Goal: Check status

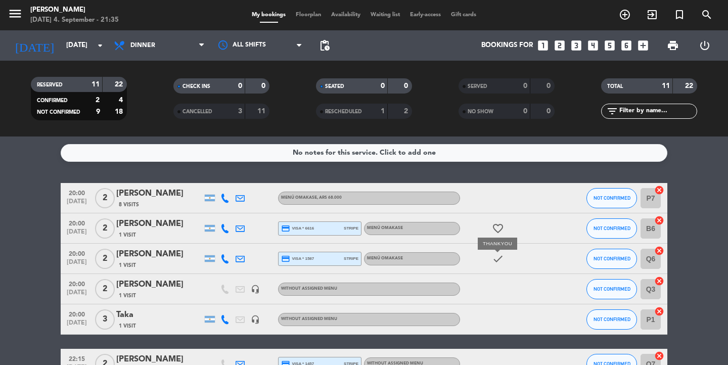
click at [498, 261] on icon "check" at bounding box center [498, 259] width 12 height 12
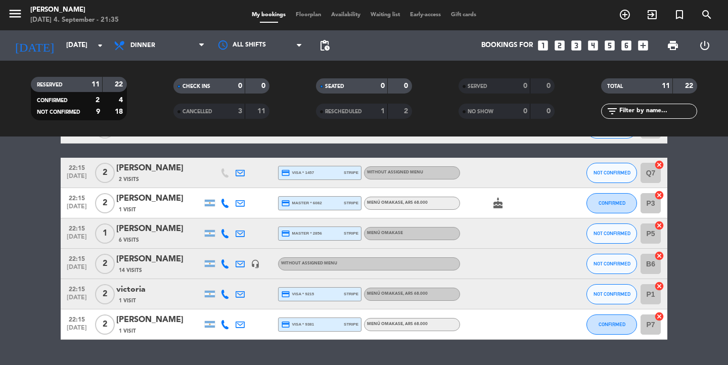
scroll to position [199, 0]
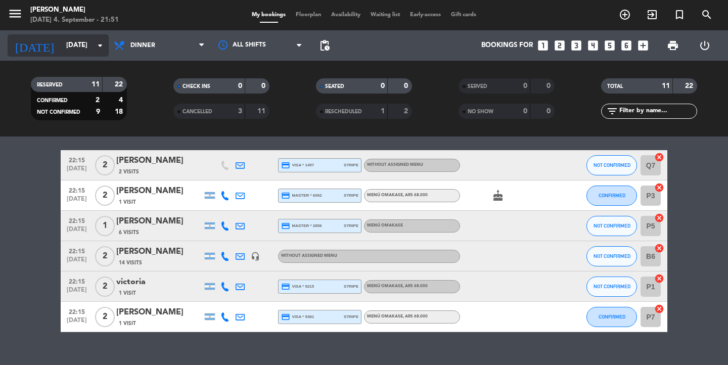
click at [82, 52] on input "[DATE]" at bounding box center [105, 45] width 89 height 18
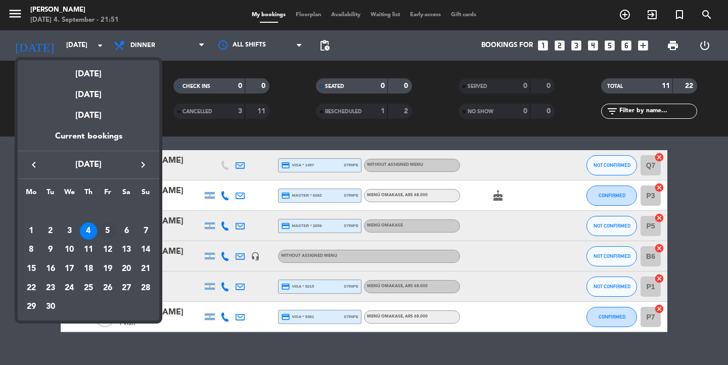
click at [110, 228] on div "5" at bounding box center [107, 231] width 17 height 17
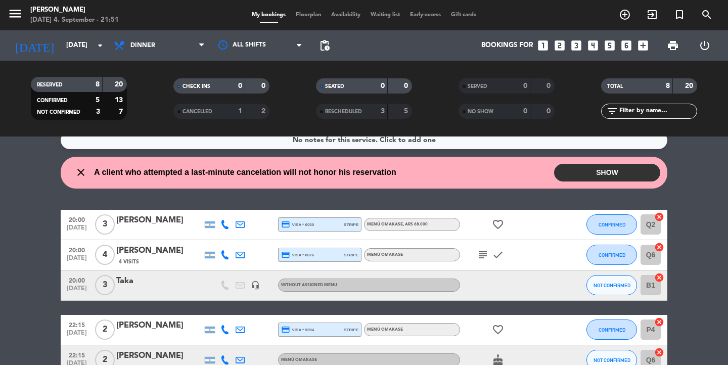
scroll to position [11, 0]
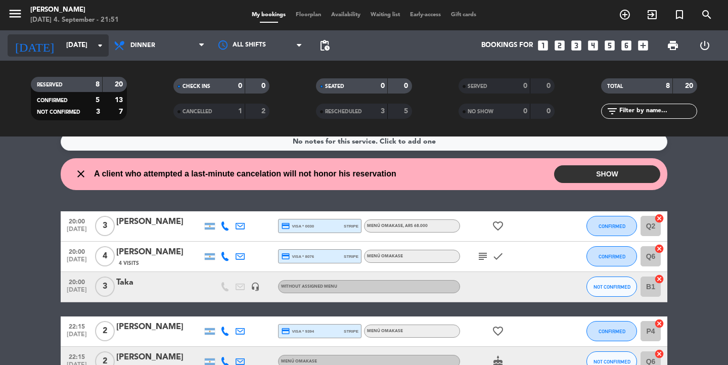
click at [98, 52] on input "[DATE]" at bounding box center [105, 45] width 89 height 18
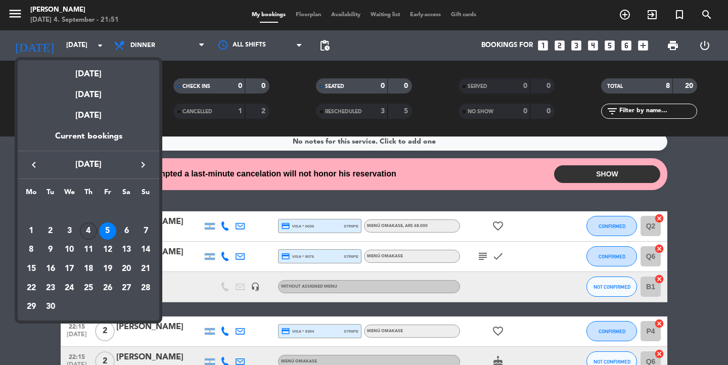
click at [92, 232] on div "4" at bounding box center [88, 231] width 17 height 17
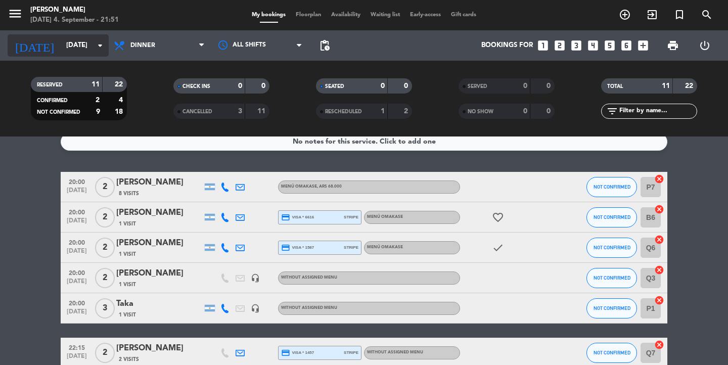
click at [98, 38] on input "[DATE]" at bounding box center [105, 45] width 89 height 18
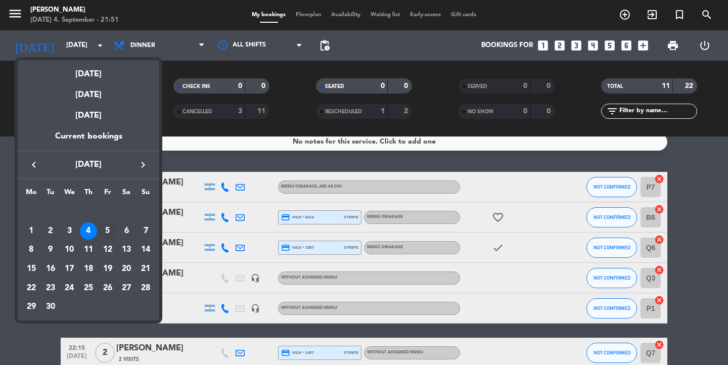
click at [112, 225] on div "5" at bounding box center [107, 231] width 17 height 17
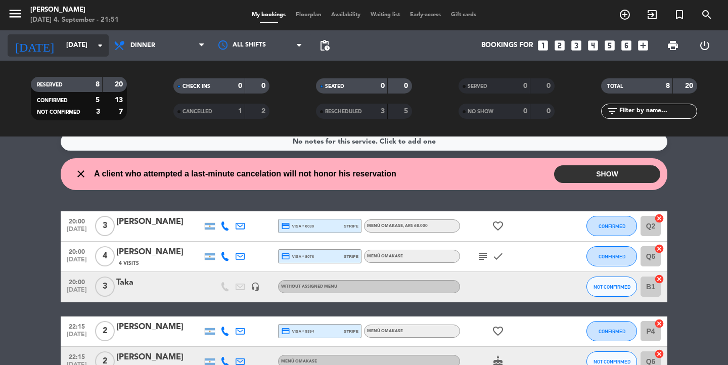
click at [100, 55] on input "[DATE]" at bounding box center [105, 45] width 89 height 18
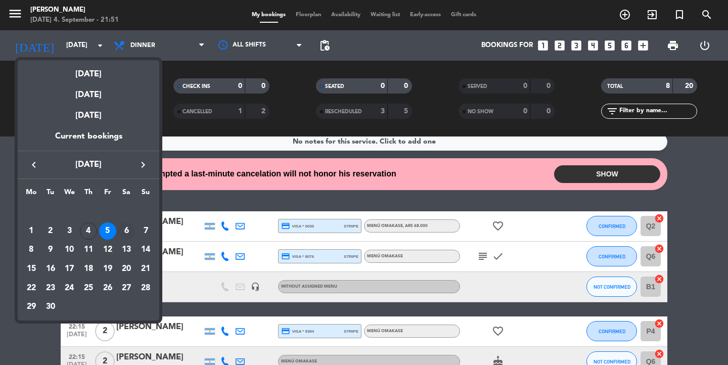
click at [124, 232] on div "6" at bounding box center [126, 231] width 17 height 17
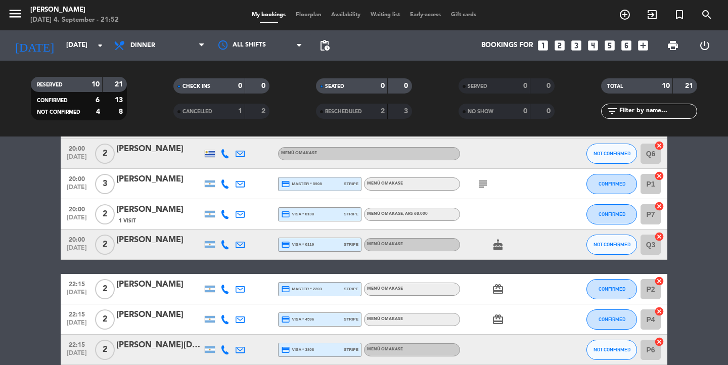
scroll to position [0, 0]
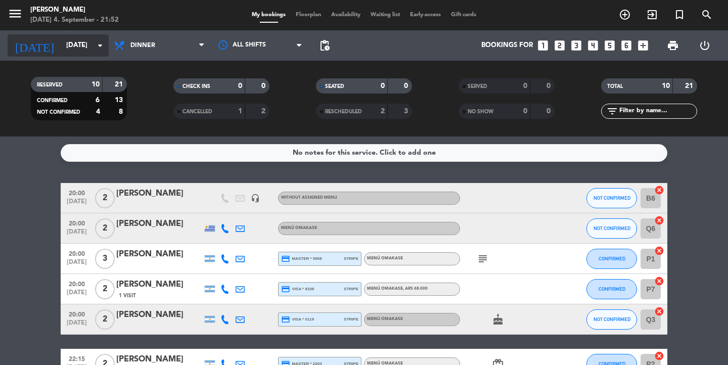
click at [94, 49] on icon "arrow_drop_down" at bounding box center [100, 45] width 12 height 12
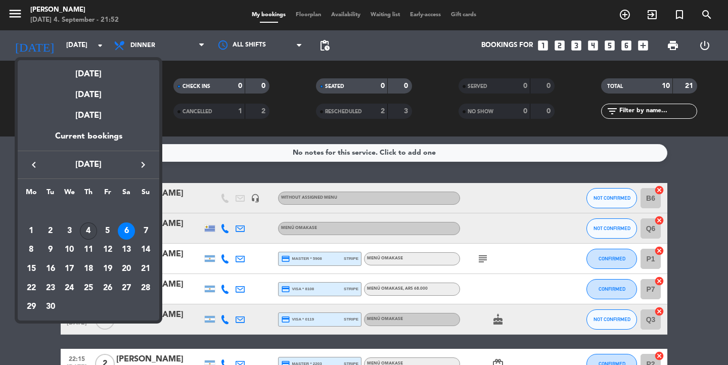
click at [86, 239] on div "4" at bounding box center [88, 231] width 17 height 17
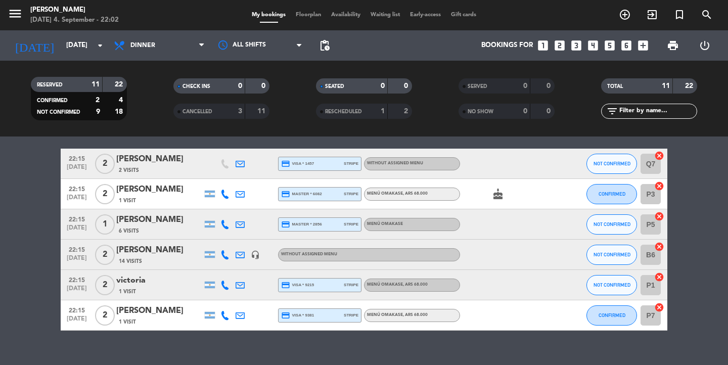
scroll to position [205, 0]
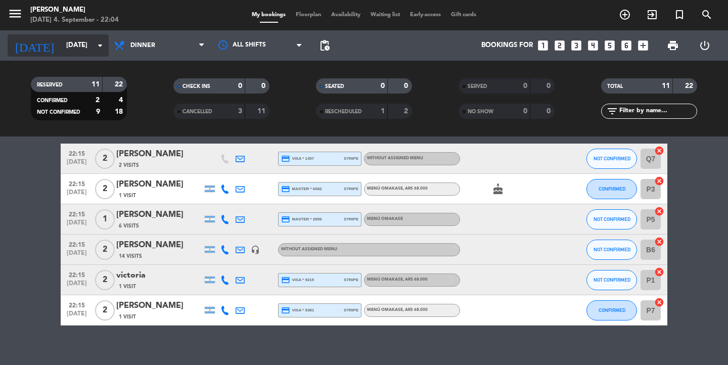
click at [59, 55] on div "[DATE] [DATE] arrow_drop_down" at bounding box center [58, 45] width 101 height 22
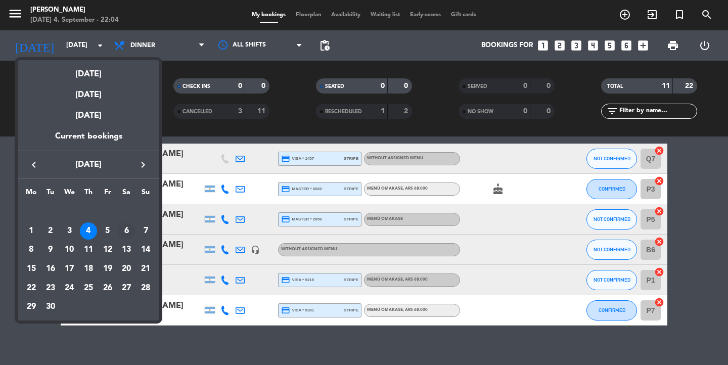
click at [129, 230] on div "6" at bounding box center [126, 231] width 17 height 17
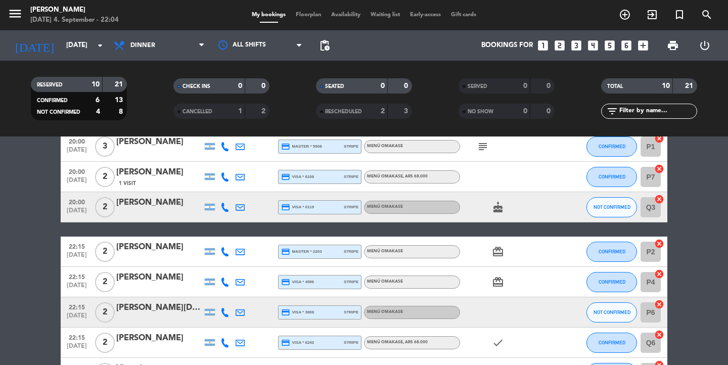
scroll to position [0, 0]
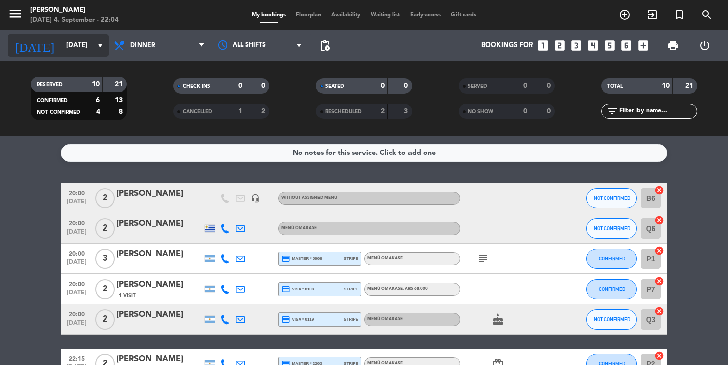
click at [74, 53] on input "[DATE]" at bounding box center [105, 45] width 89 height 18
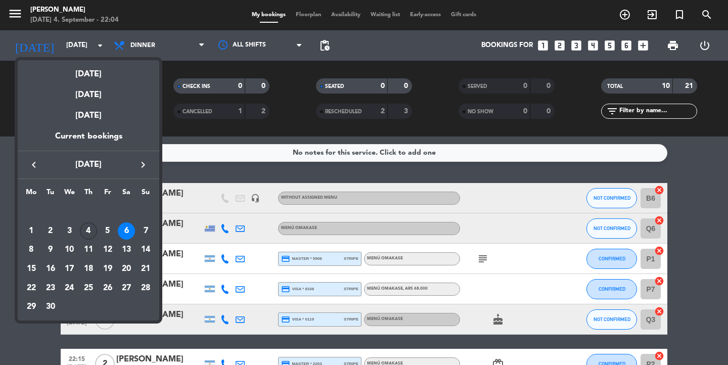
click at [90, 233] on div "4" at bounding box center [88, 231] width 17 height 17
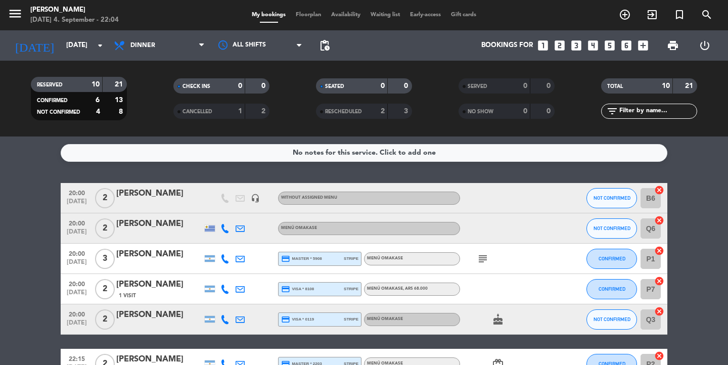
type input "[DATE]"
